Goal: Check status

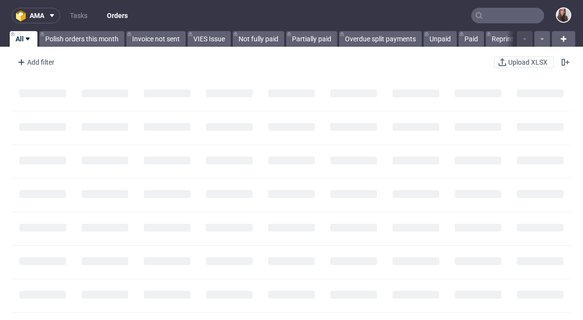
click at [476, 11] on input "text" at bounding box center [507, 16] width 73 height 16
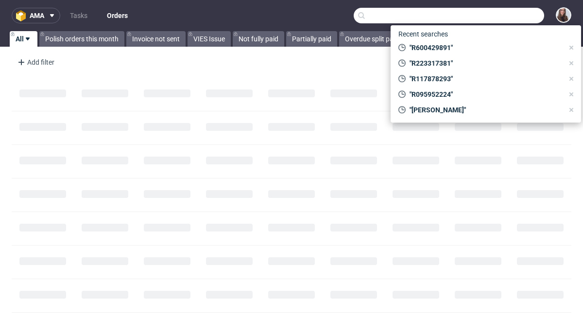
paste input "R625318377"
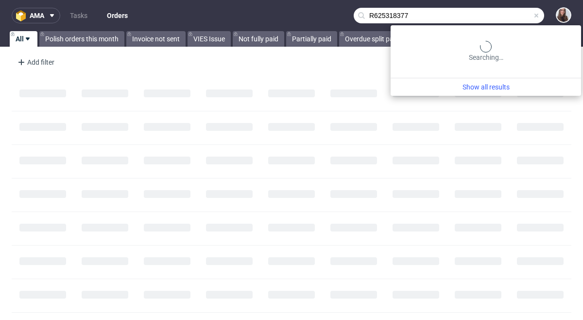
type input "R625318377"
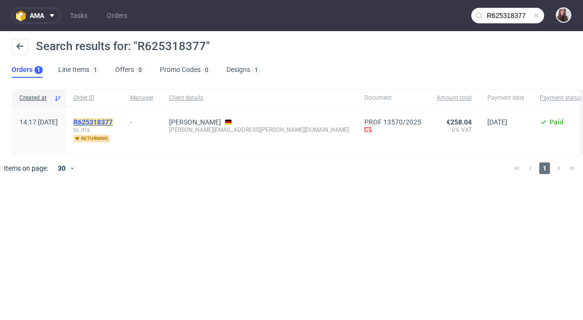
click at [113, 122] on mark "R625318377" at bounding box center [92, 122] width 39 height 8
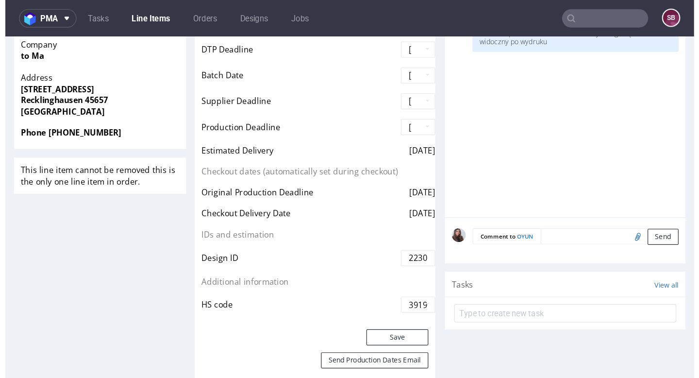
scroll to position [441, 0]
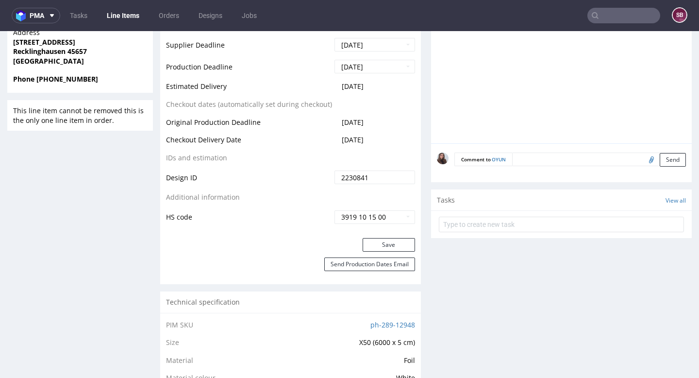
drag, startPoint x: 340, startPoint y: 93, endPoint x: 383, endPoint y: 94, distance: 42.8
click at [383, 94] on td "2025-07-18" at bounding box center [373, 90] width 83 height 18
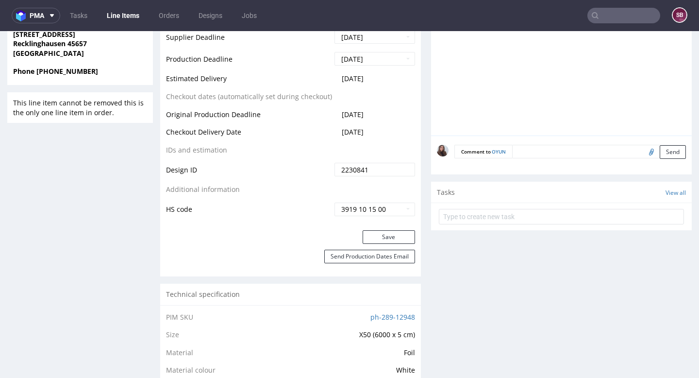
scroll to position [453, 0]
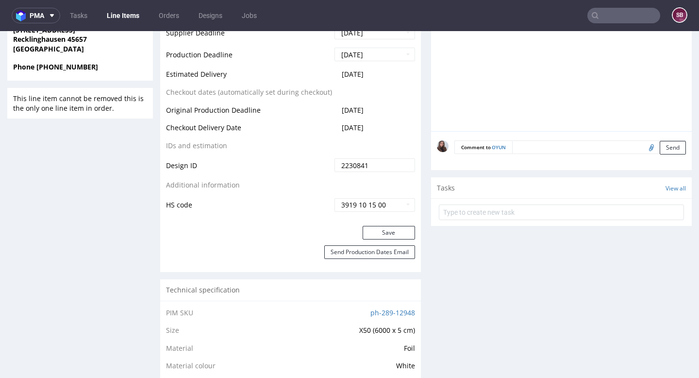
drag, startPoint x: 348, startPoint y: 79, endPoint x: 376, endPoint y: 78, distance: 28.2
click at [376, 78] on td "2025-07-18" at bounding box center [373, 77] width 83 height 18
copy span "2025-07-18"
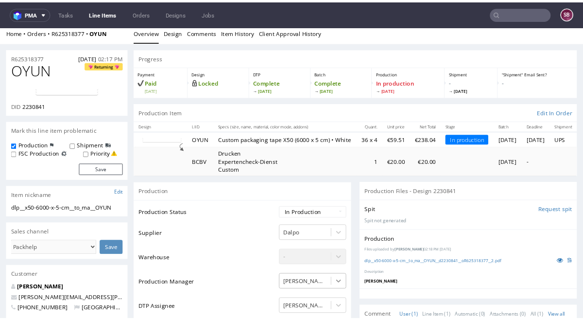
scroll to position [0, 0]
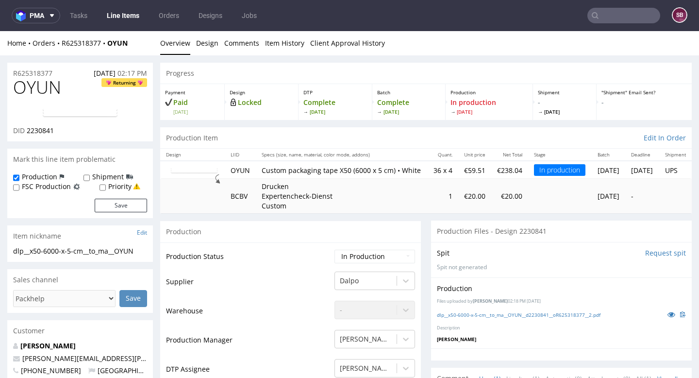
click at [281, 235] on div "Production" at bounding box center [290, 232] width 261 height 22
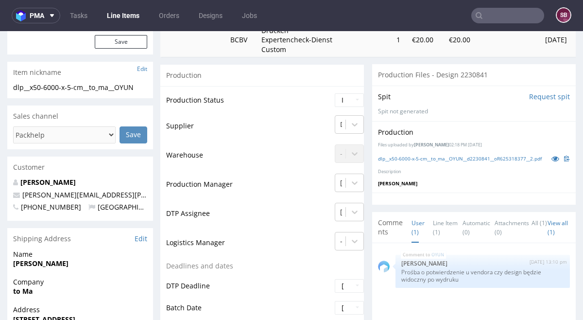
scroll to position [168, 0]
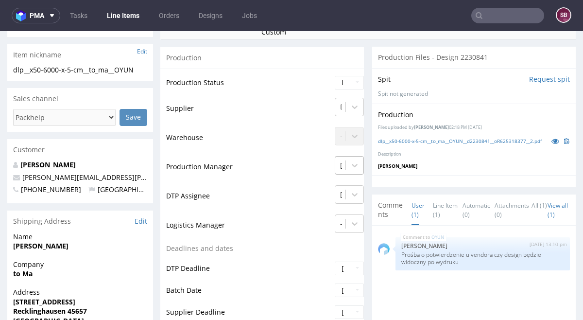
click at [346, 170] on div "Gajda Filip" at bounding box center [349, 163] width 29 height 14
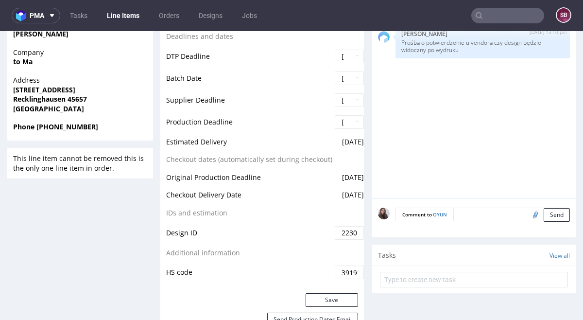
scroll to position [393, 0]
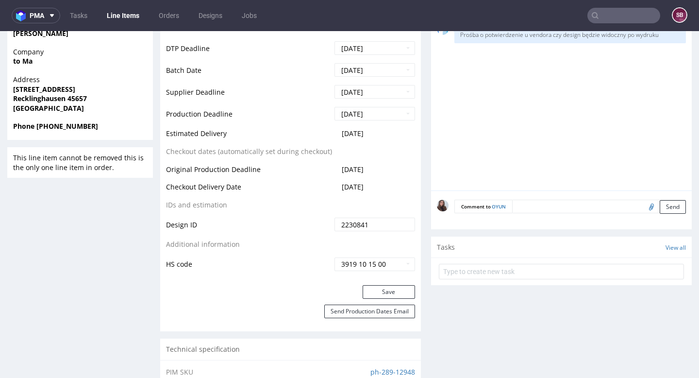
drag, startPoint x: 165, startPoint y: 137, endPoint x: 378, endPoint y: 143, distance: 213.3
click at [373, 143] on div "Production Status Waiting for Artwork Waiting for Diecut Waiting for Mockup Wai…" at bounding box center [290, 67] width 261 height 436
click at [386, 143] on td "2025-07-18" at bounding box center [373, 137] width 83 height 18
drag, startPoint x: 379, startPoint y: 142, endPoint x: 340, endPoint y: 143, distance: 39.8
click at [340, 143] on td "2025-07-18" at bounding box center [373, 137] width 83 height 18
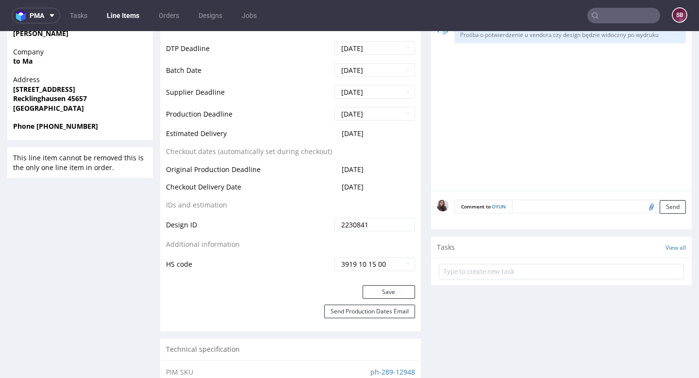
copy span "2025-07-18"
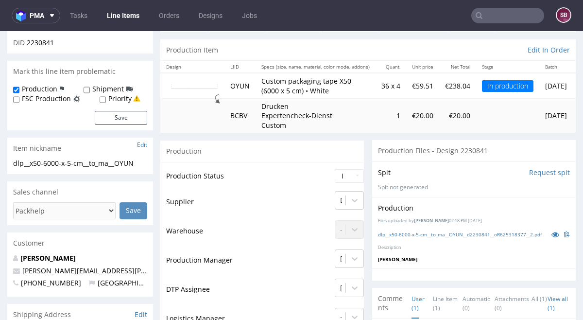
scroll to position [0, 0]
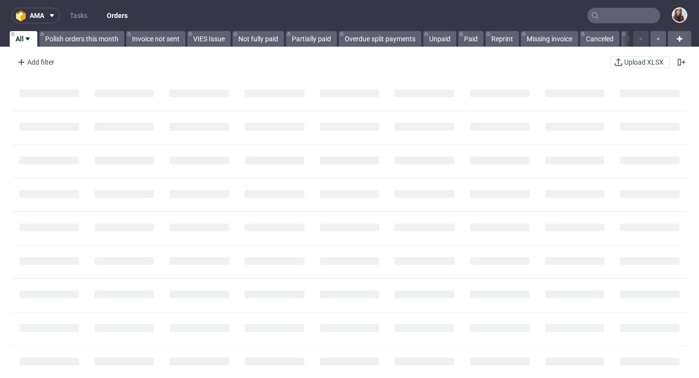
click at [629, 16] on input "text" at bounding box center [624, 16] width 73 height 16
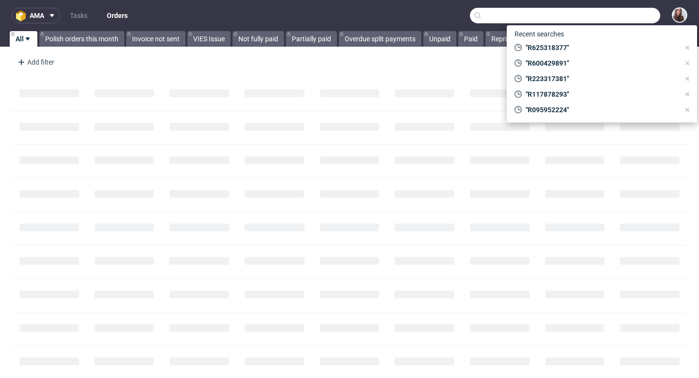
paste input "#R925968592"
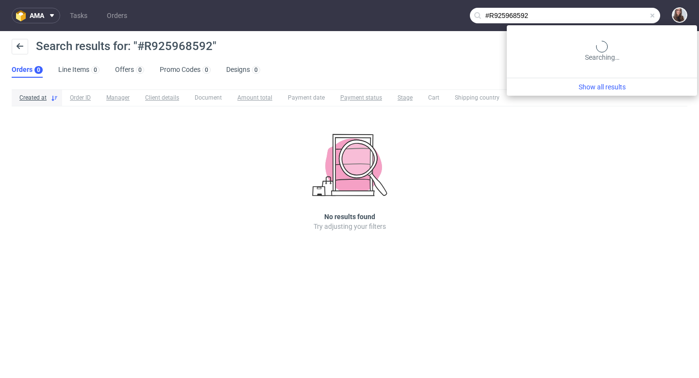
click at [612, 16] on input "#R925968592" at bounding box center [565, 16] width 190 height 16
type input "925968592"
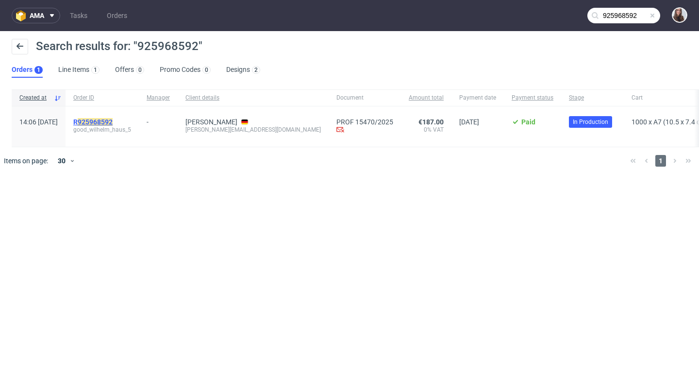
click at [113, 121] on mark "925968592" at bounding box center [95, 122] width 35 height 8
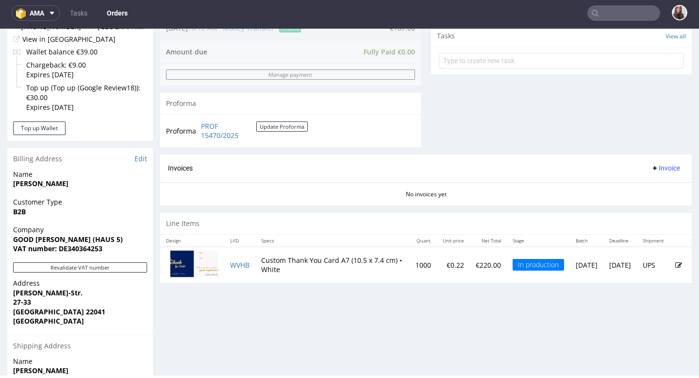
scroll to position [352, 0]
click at [221, 132] on link "PROF 15470/2025" at bounding box center [228, 130] width 55 height 19
